Goal: Transaction & Acquisition: Subscribe to service/newsletter

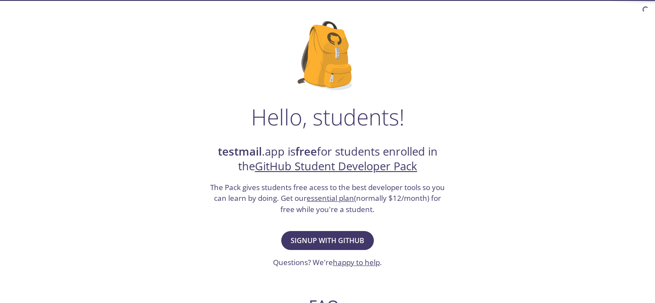
scroll to position [43, 0]
click at [335, 235] on span "Signup with GitHub" at bounding box center [328, 240] width 74 height 12
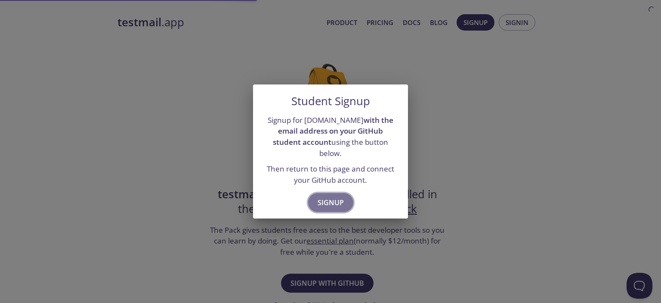
click at [343, 196] on span "Signup" at bounding box center [331, 202] width 26 height 12
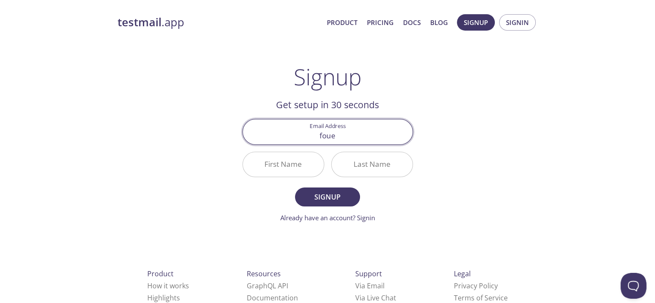
type input "[EMAIL_ADDRESS][DOMAIN_NAME]"
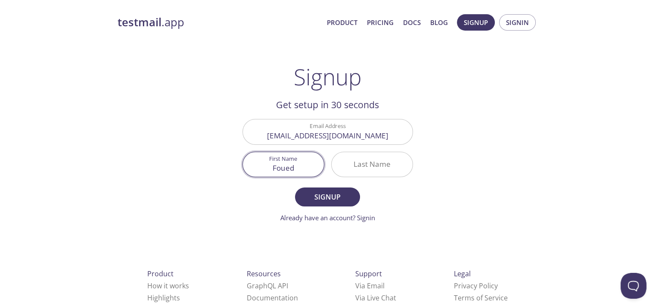
type input "Foued"
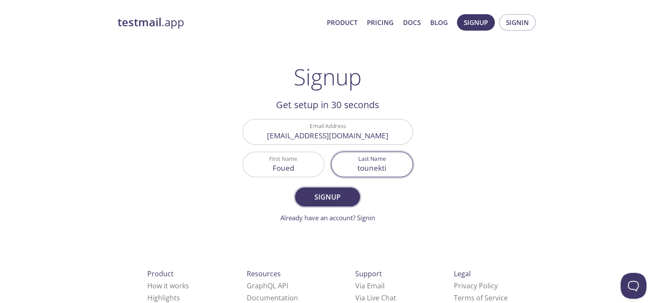
type input "tounekti"
click at [327, 189] on button "Signup" at bounding box center [327, 196] width 65 height 19
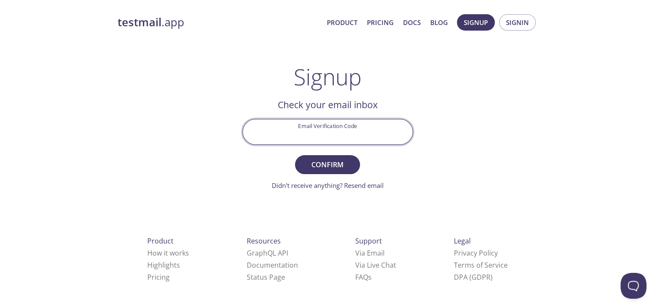
click at [309, 133] on input "Email Verification Code" at bounding box center [328, 131] width 170 height 25
type input "b"
type input "N"
type input "B8EC2VG"
click at [295, 155] on button "Confirm" at bounding box center [327, 164] width 65 height 19
